Goal: Navigation & Orientation: Find specific page/section

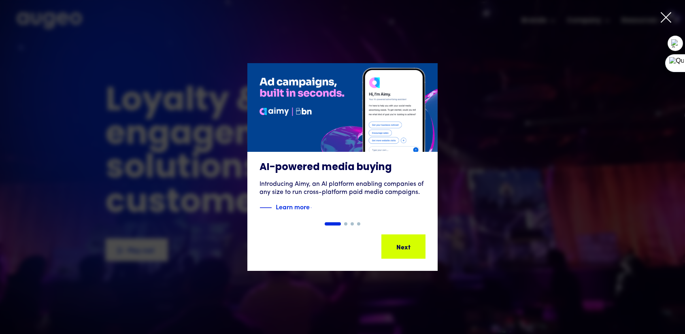
click at [671, 15] on icon at bounding box center [666, 17] width 12 height 12
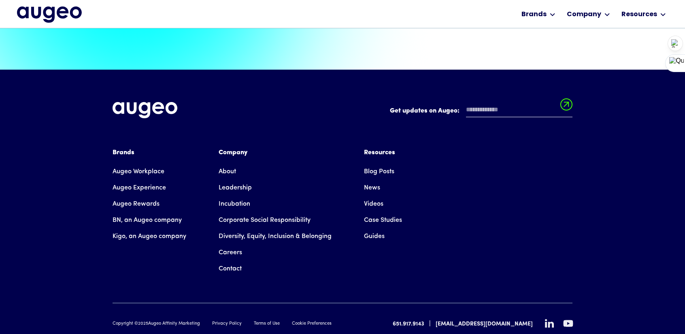
scroll to position [1844, 0]
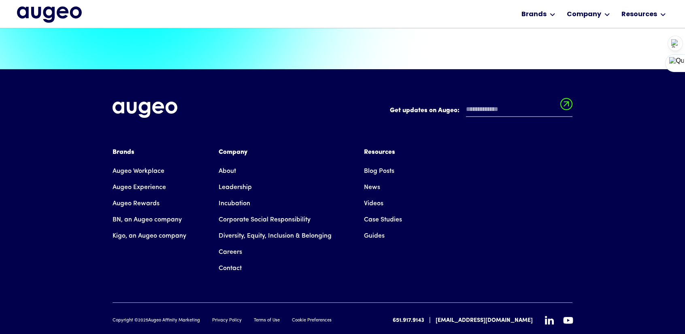
click at [234, 244] on link "Careers" at bounding box center [230, 252] width 23 height 16
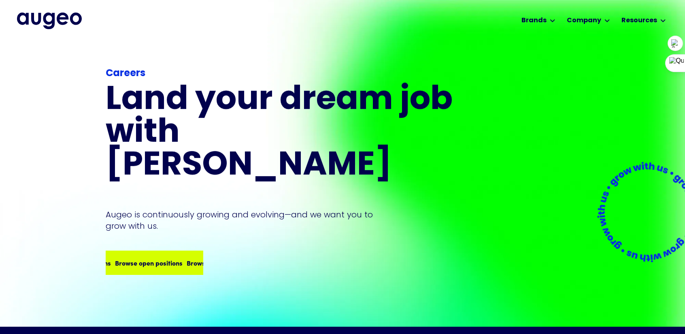
click at [141, 258] on div "Browse open positions" at bounding box center [139, 263] width 68 height 10
